Goal: Transaction & Acquisition: Purchase product/service

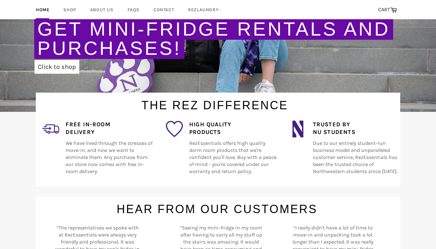
scroll to position [92, 0]
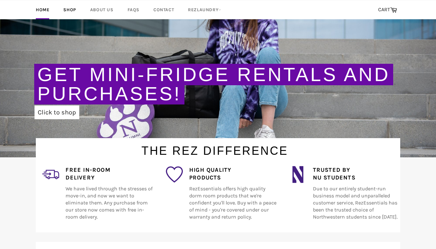
click at [68, 11] on link "Shop" at bounding box center [69, 9] width 25 height 19
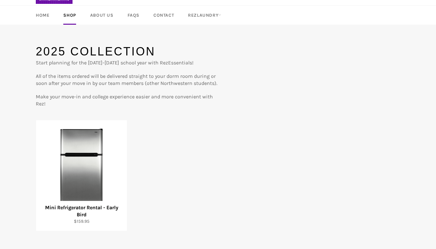
scroll to position [45, 0]
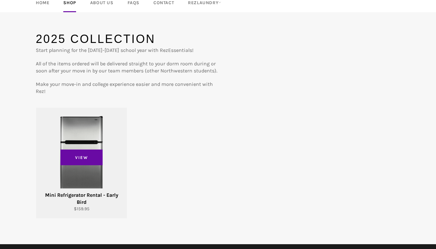
click at [74, 194] on div "Mini Refrigerator Rental - Early Bird" at bounding box center [81, 198] width 83 height 14
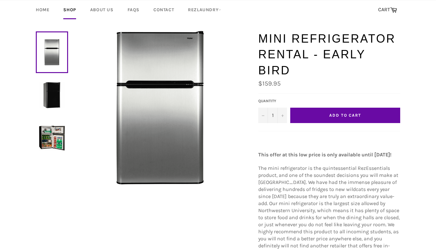
scroll to position [40, 0]
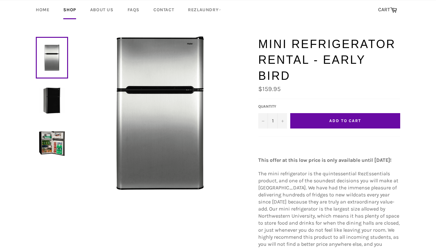
click at [66, 150] on link at bounding box center [52, 143] width 32 height 42
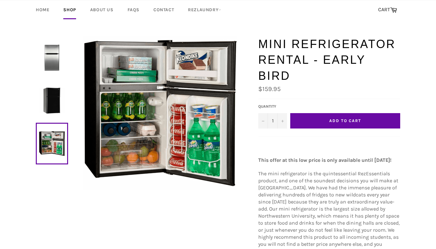
click at [51, 65] on img at bounding box center [52, 57] width 26 height 26
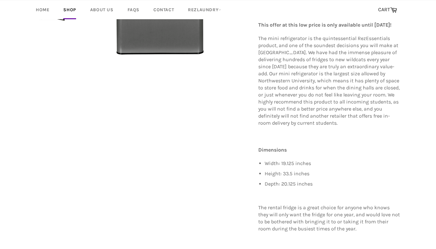
scroll to position [175, 0]
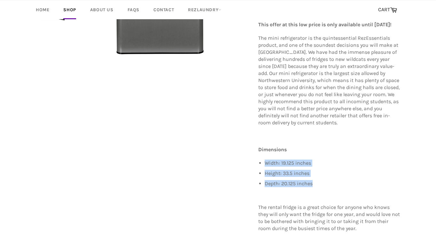
drag, startPoint x: 265, startPoint y: 154, endPoint x: 316, endPoint y: 178, distance: 55.9
click at [316, 178] on ul "Width: 19.125 inches Height: 33.5 inches Depth: 20.125 inches" at bounding box center [333, 173] width 136 height 28
copy ul "Width: 19.125 inches Height: 33.5 inches Depth: 20.125 inches"
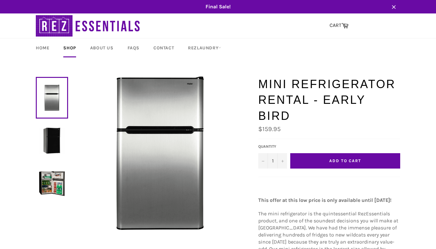
scroll to position [0, 0]
